Goal: Information Seeking & Learning: Learn about a topic

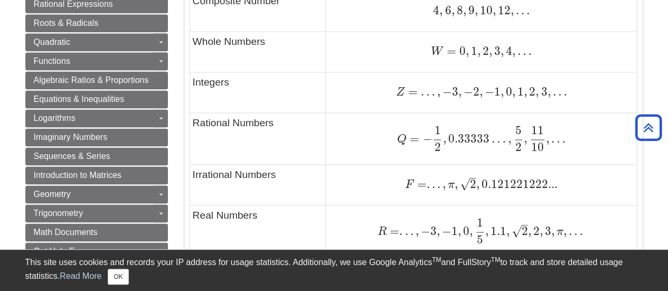
scroll to position [898, 0]
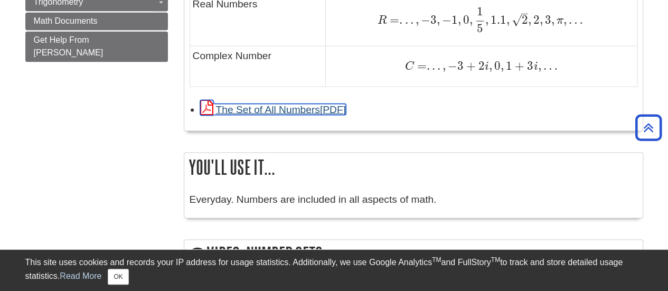
click at [235, 107] on link "The Set of All Numbers" at bounding box center [273, 109] width 146 height 11
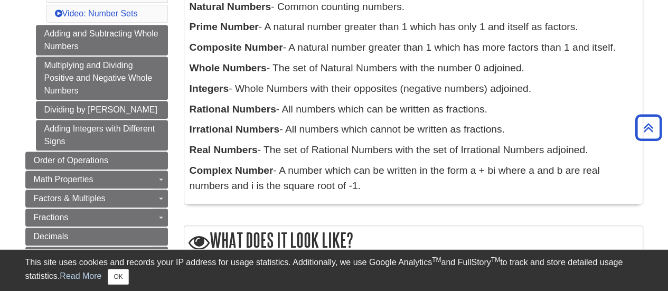
scroll to position [317, 0]
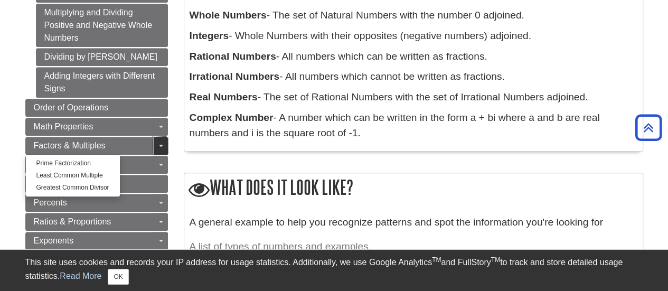
click at [163, 138] on link "Toggle Dropdown" at bounding box center [160, 146] width 15 height 18
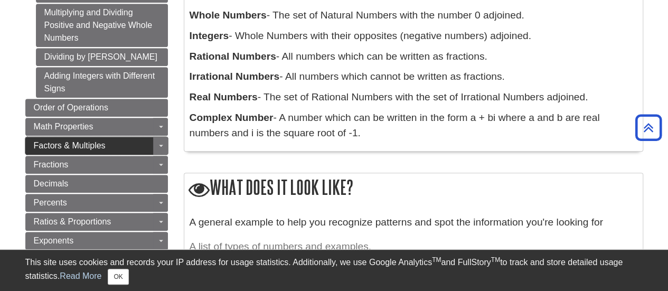
click at [100, 142] on span "Factors & Multiples" at bounding box center [70, 145] width 72 height 9
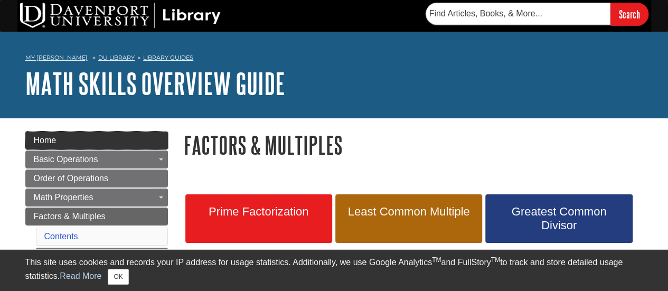
click at [87, 142] on link "Home" at bounding box center [96, 141] width 143 height 18
